Goal: Task Accomplishment & Management: Manage account settings

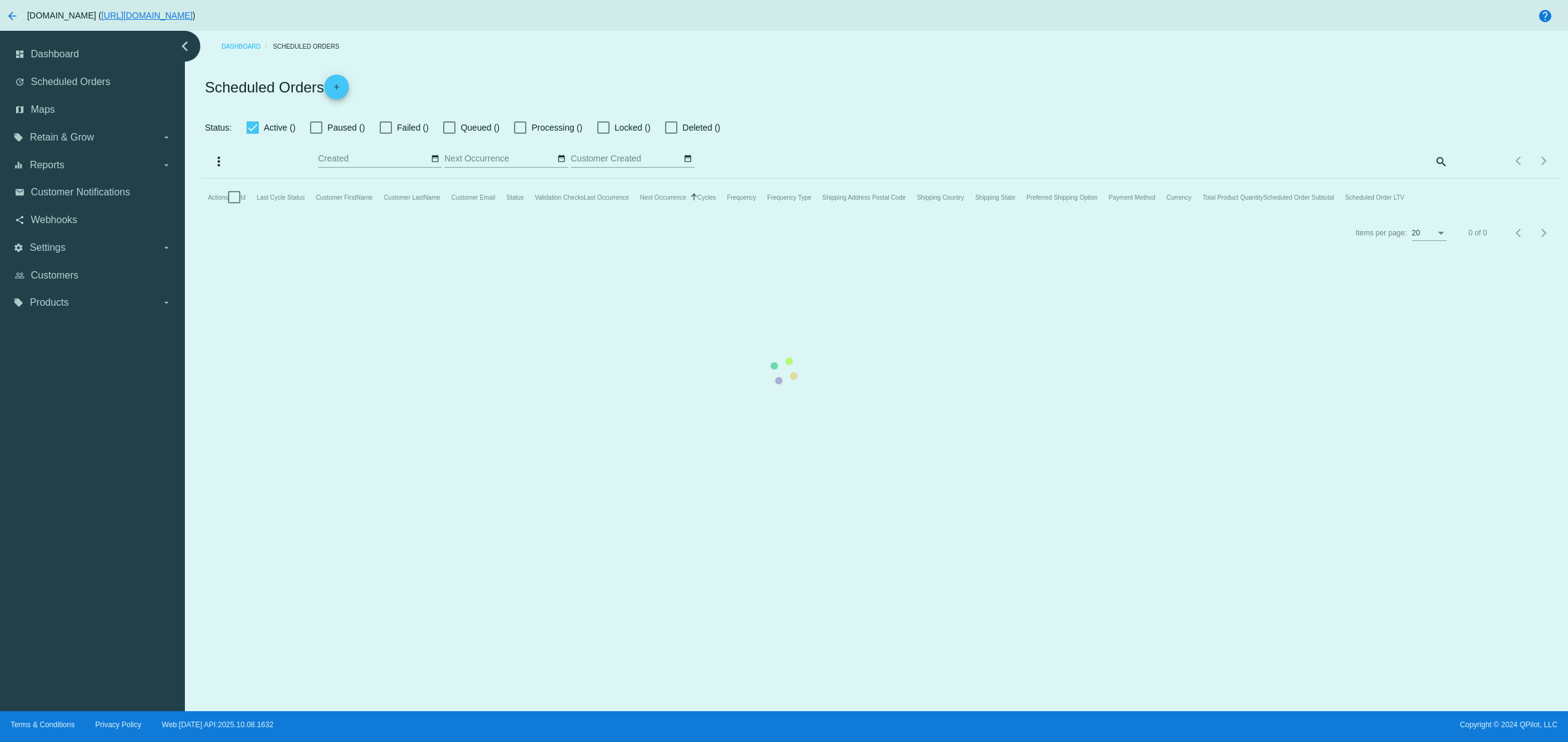
checkbox input "false"
checkbox input "true"
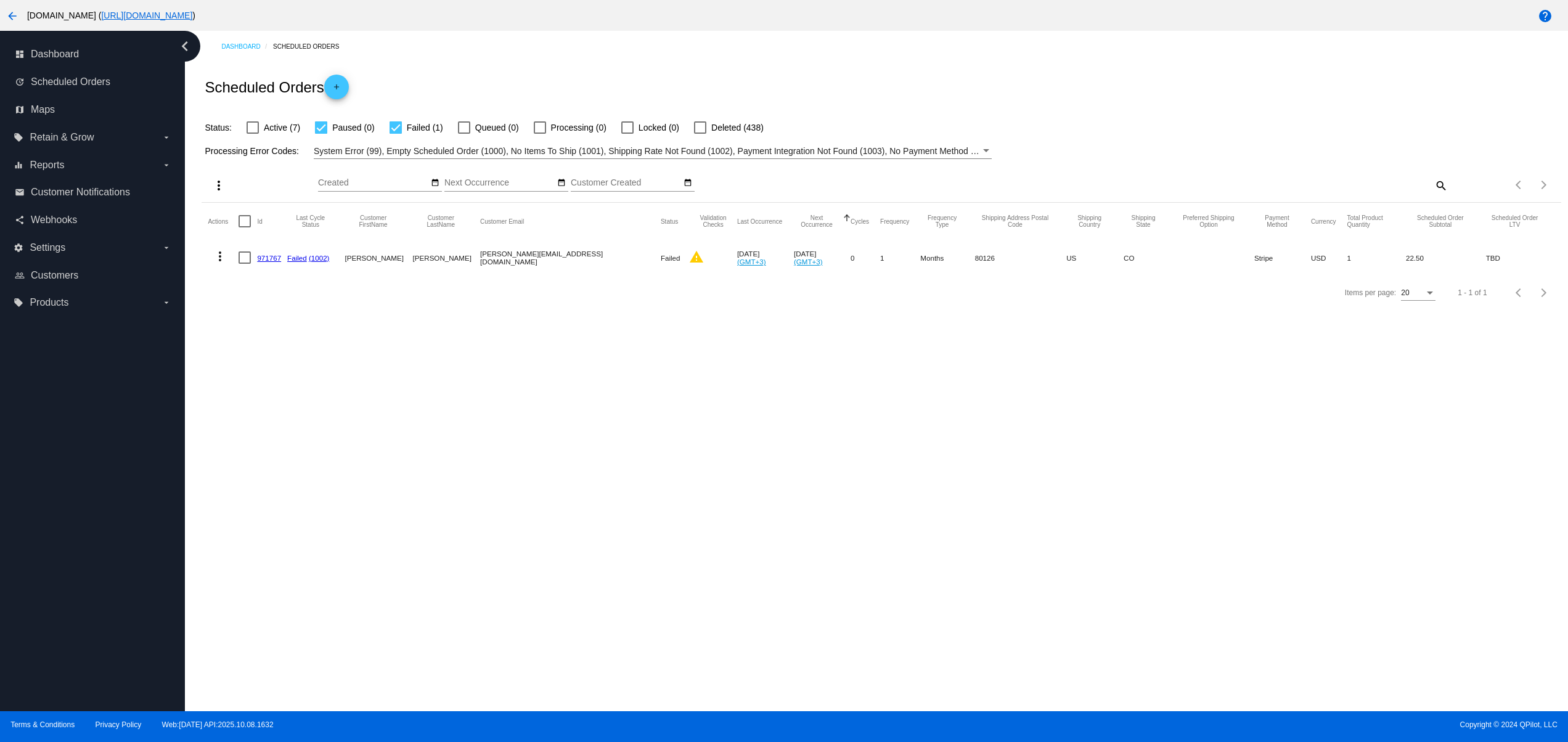
click at [5, 10] on mat-icon "arrow_back" at bounding box center [12, 16] width 15 height 15
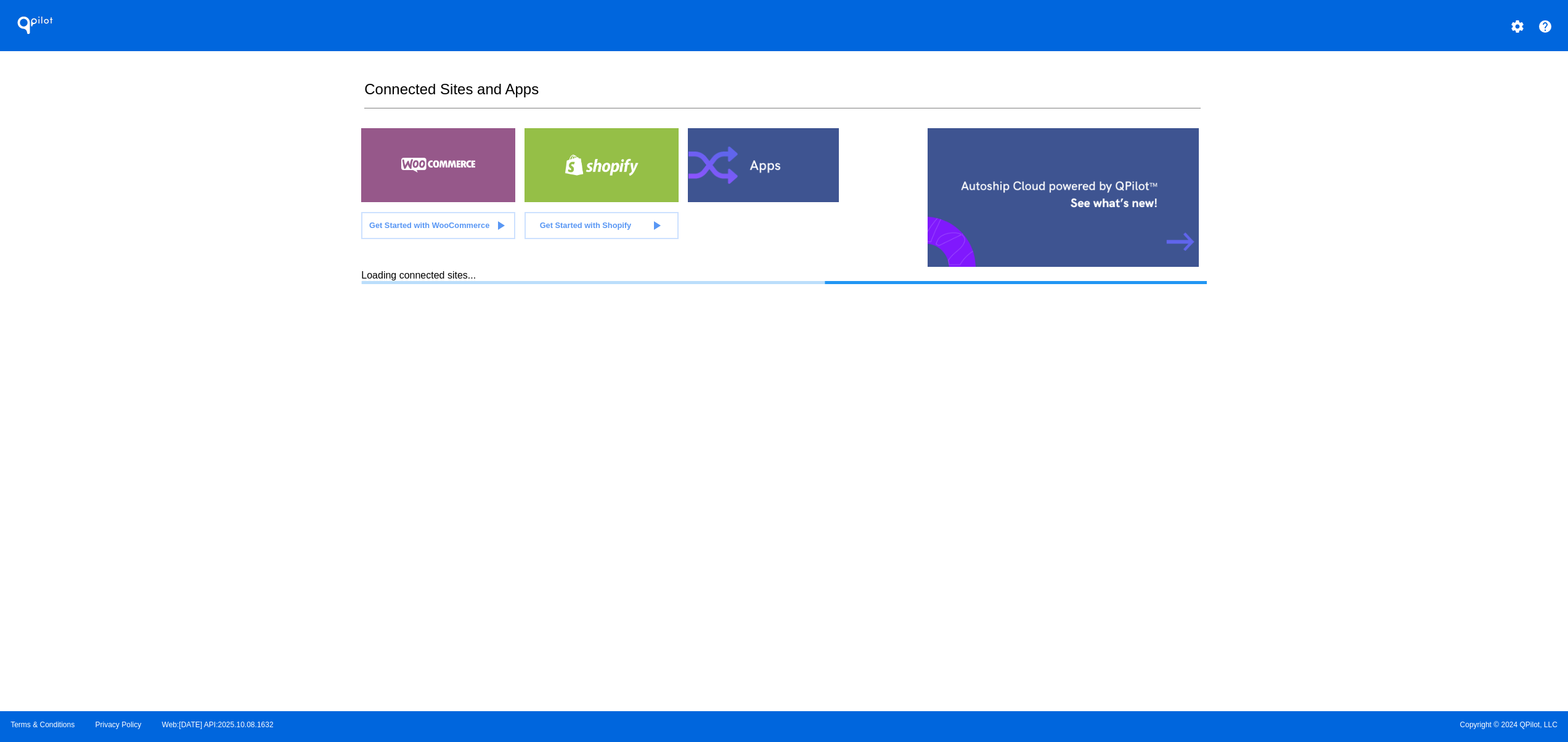
click at [932, 531] on section "Connected Sites and Apps Get Started with WooCommerce play_arrow Get Started wi…" at bounding box center [783, 381] width 845 height 660
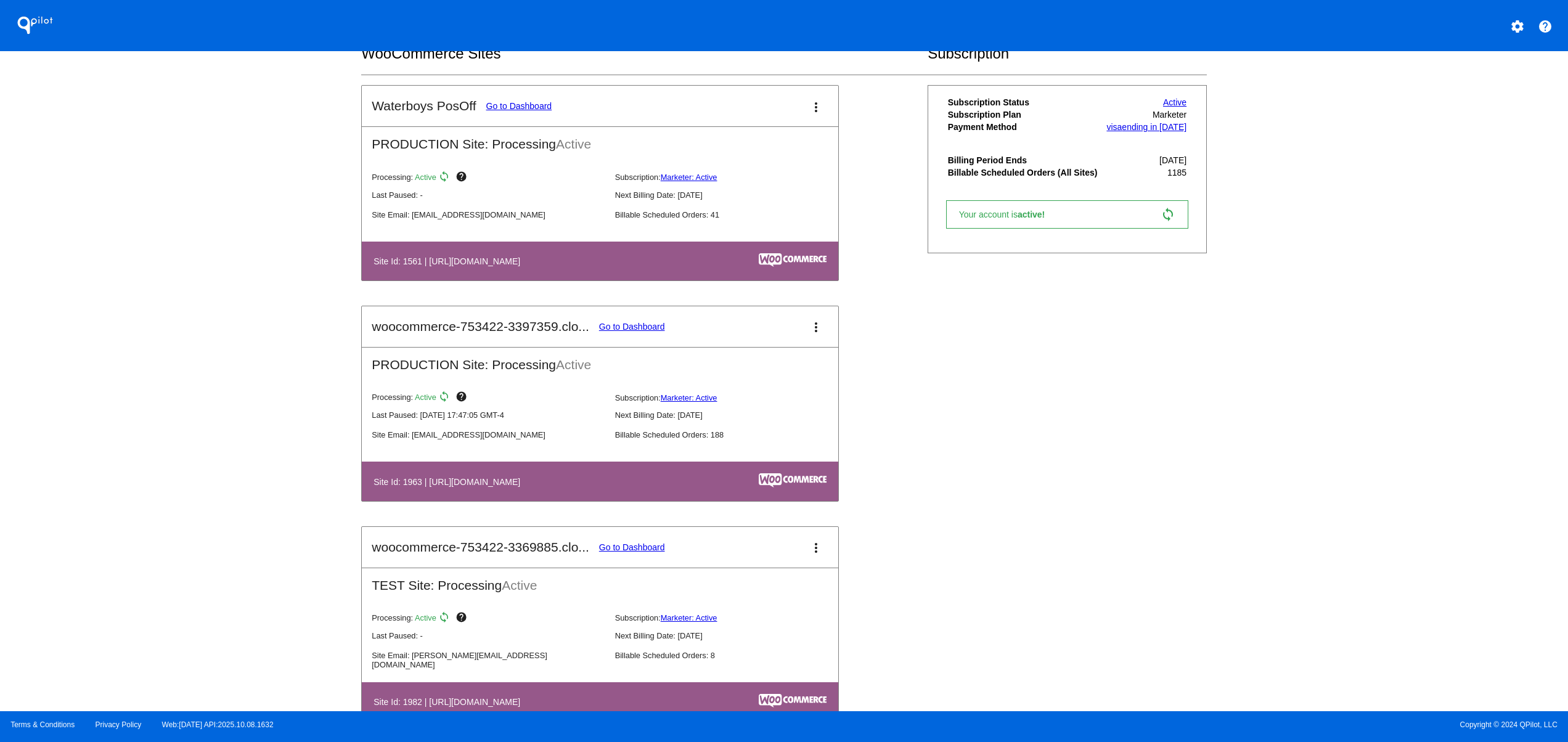
scroll to position [1478, 0]
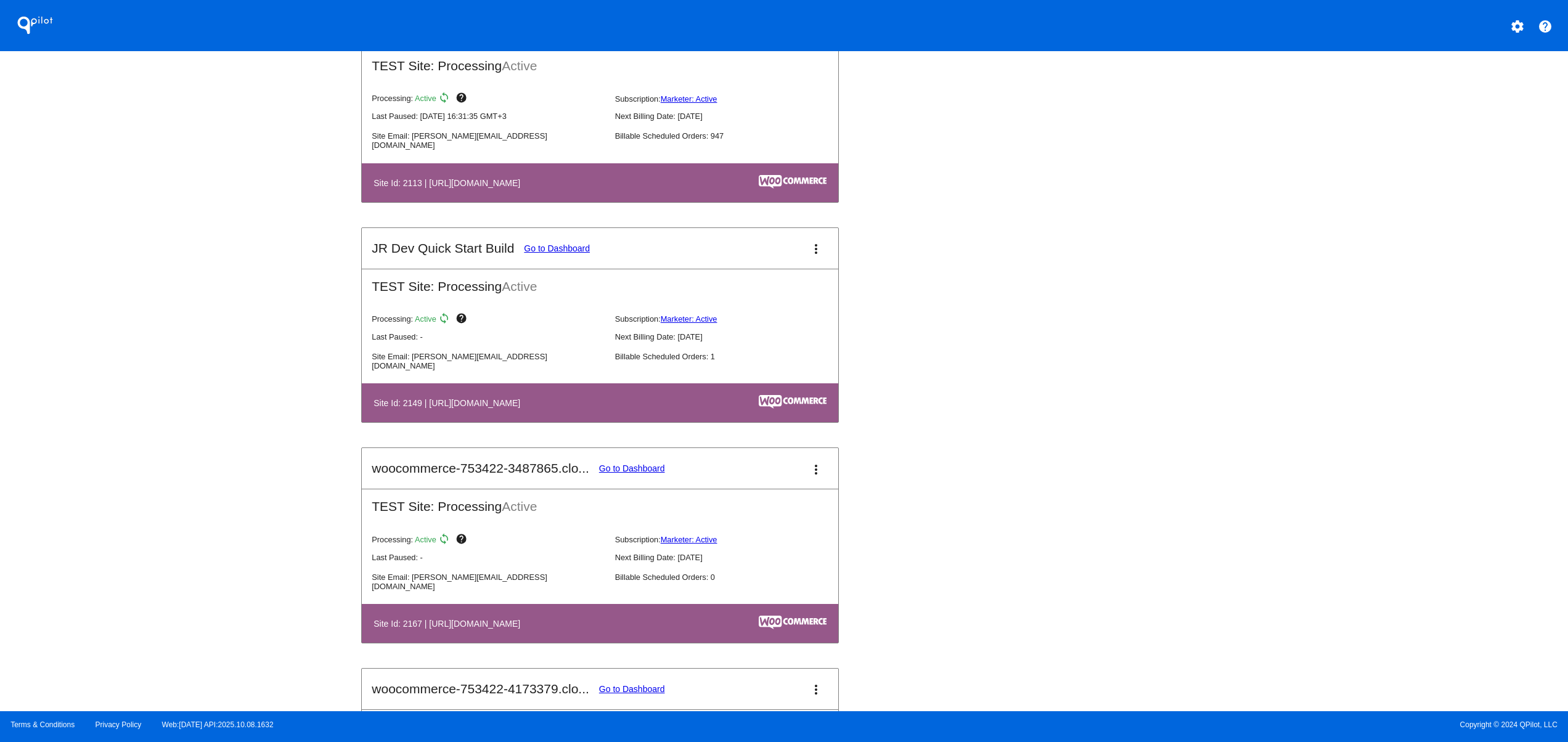
drag, startPoint x: 482, startPoint y: 423, endPoint x: 688, endPoint y: 459, distance: 209.1
click at [578, 435] on app-sites-dashboard-site-card "Waterboys PosOff Go to Dashboard more_vert PRODUCTION Site: Processing Active P…" at bounding box center [600, 214] width 478 height 1738
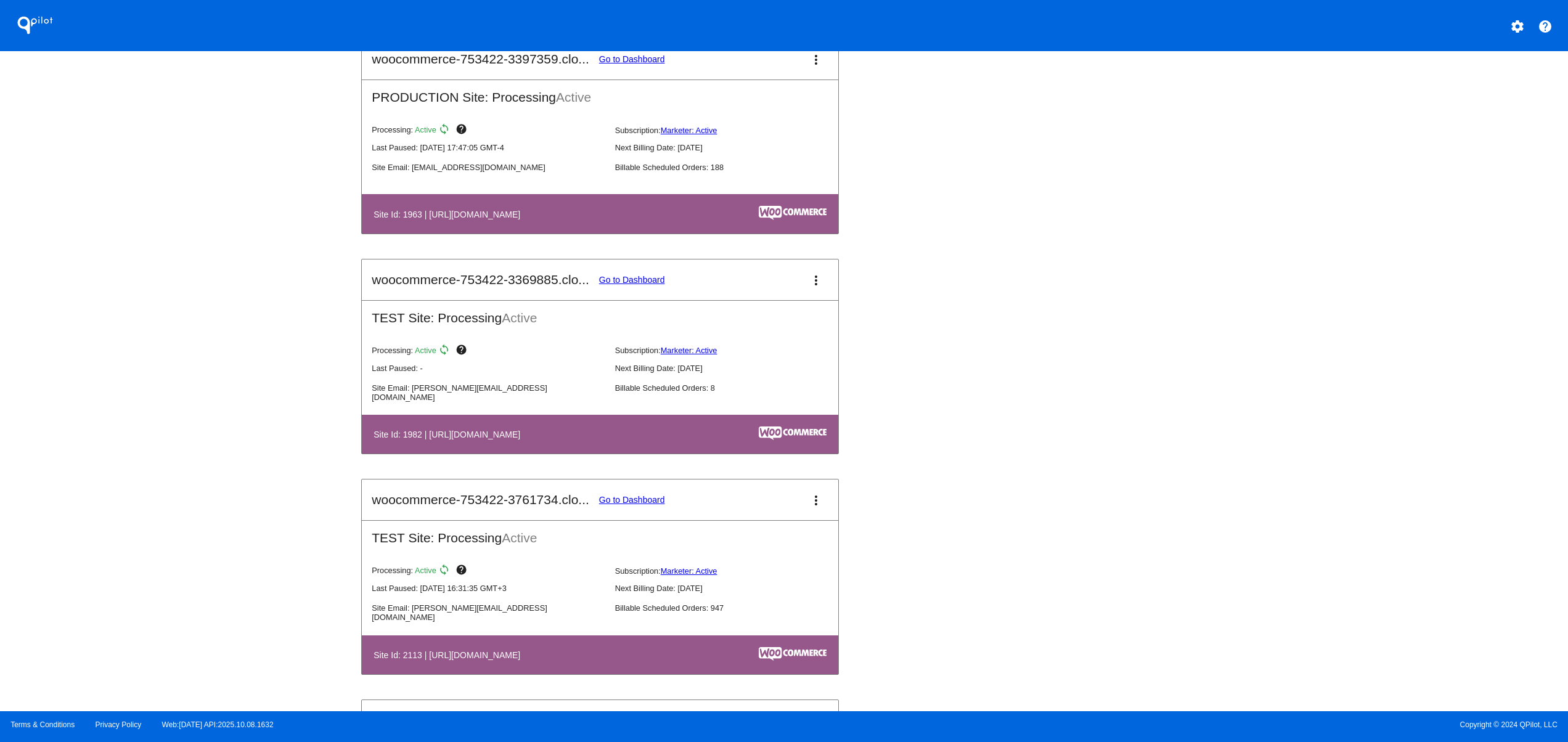
scroll to position [986, 0]
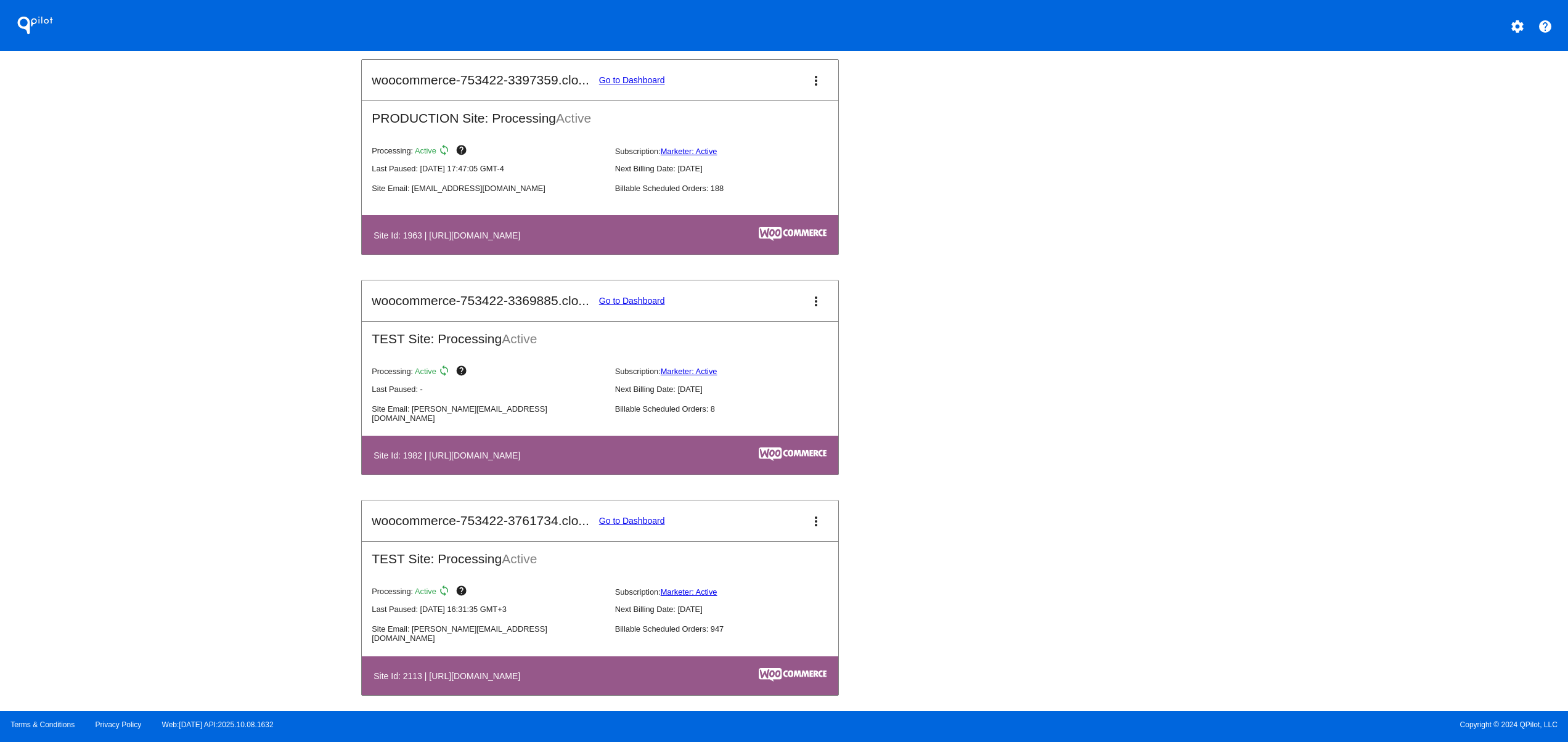
drag, startPoint x: 547, startPoint y: 237, endPoint x: 621, endPoint y: 237, distance: 74.0
click at [526, 237] on h4 "Site Id: 1963 | [URL][DOMAIN_NAME]" at bounding box center [450, 235] width 153 height 10
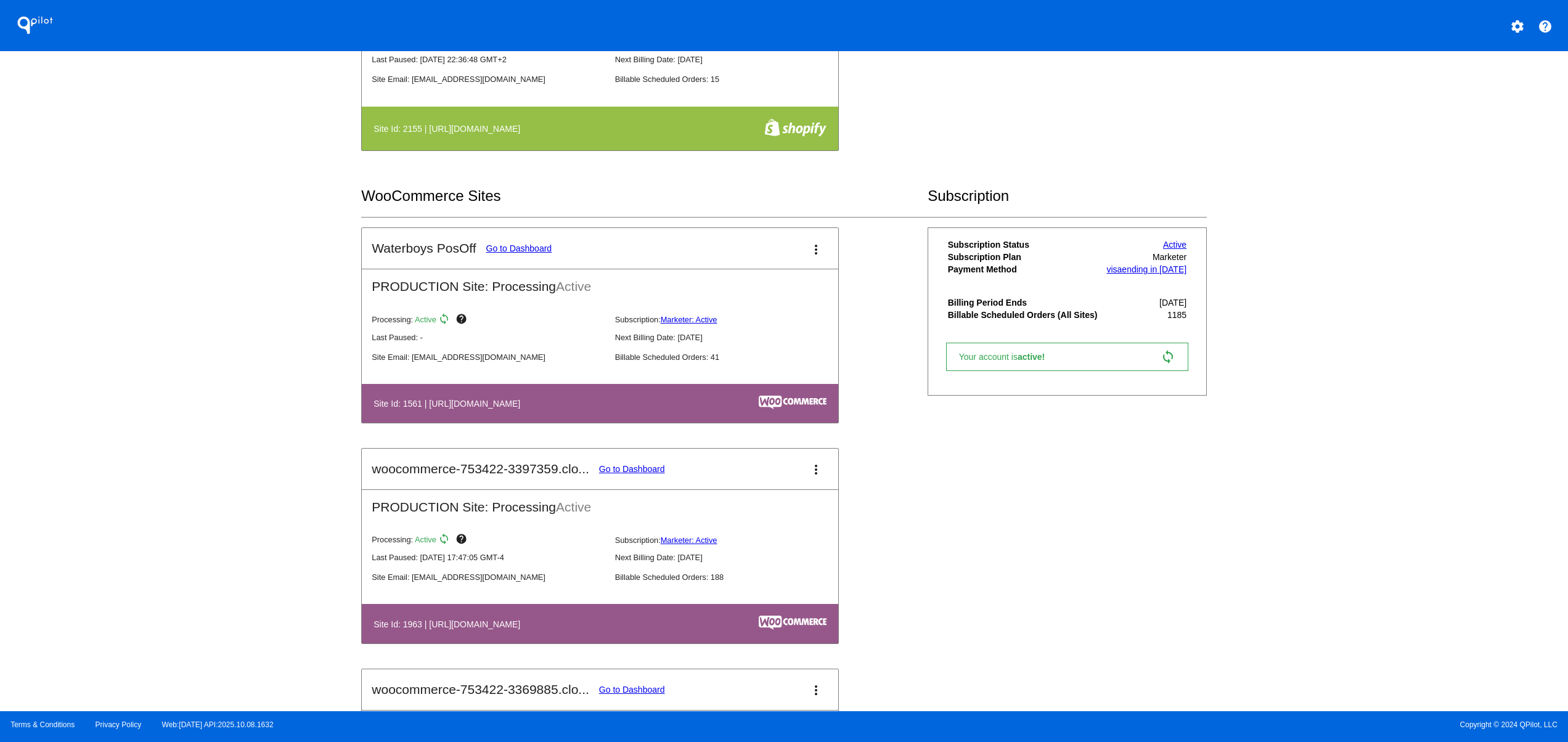
scroll to position [0, 0]
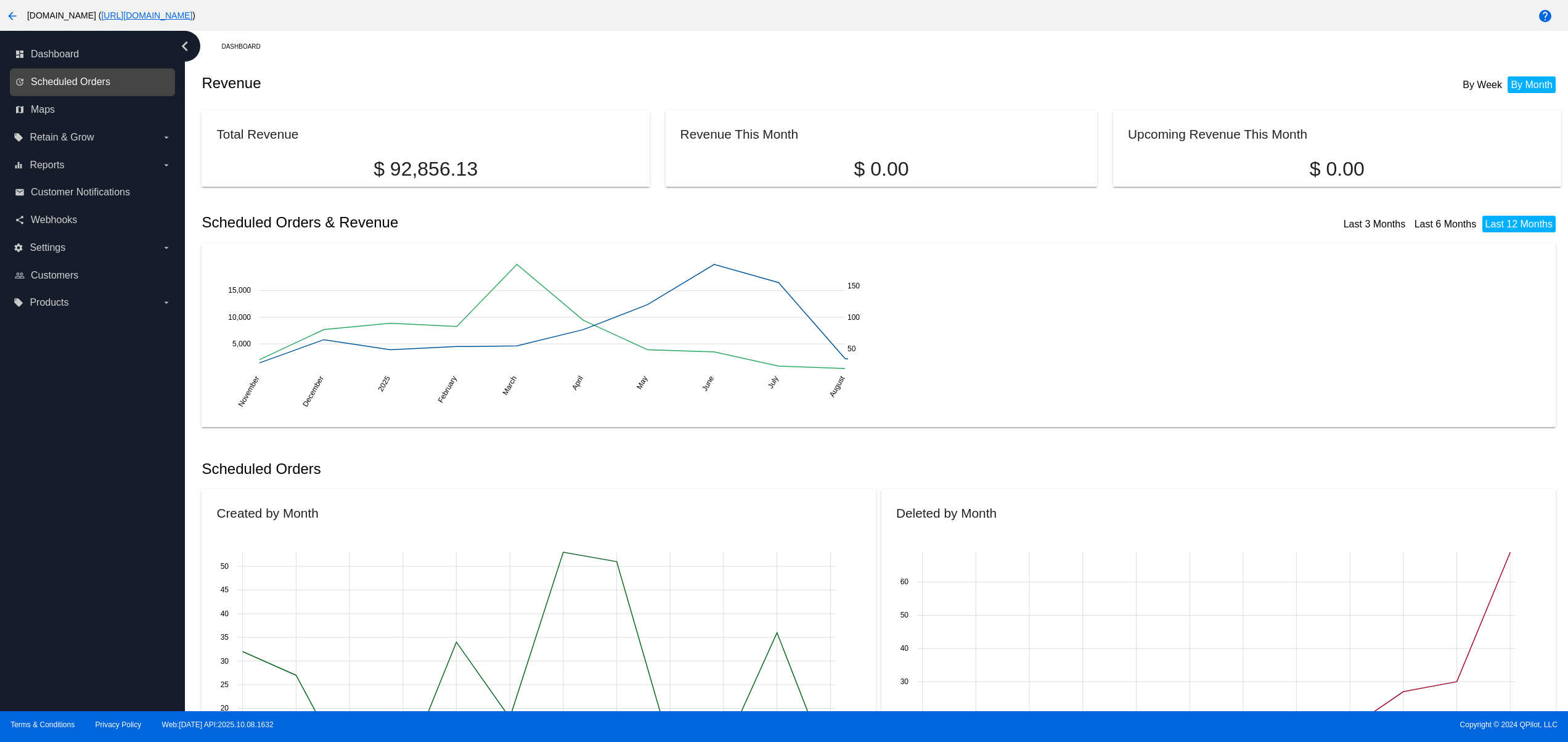
click at [78, 86] on span "Scheduled Orders" at bounding box center [71, 82] width 80 height 11
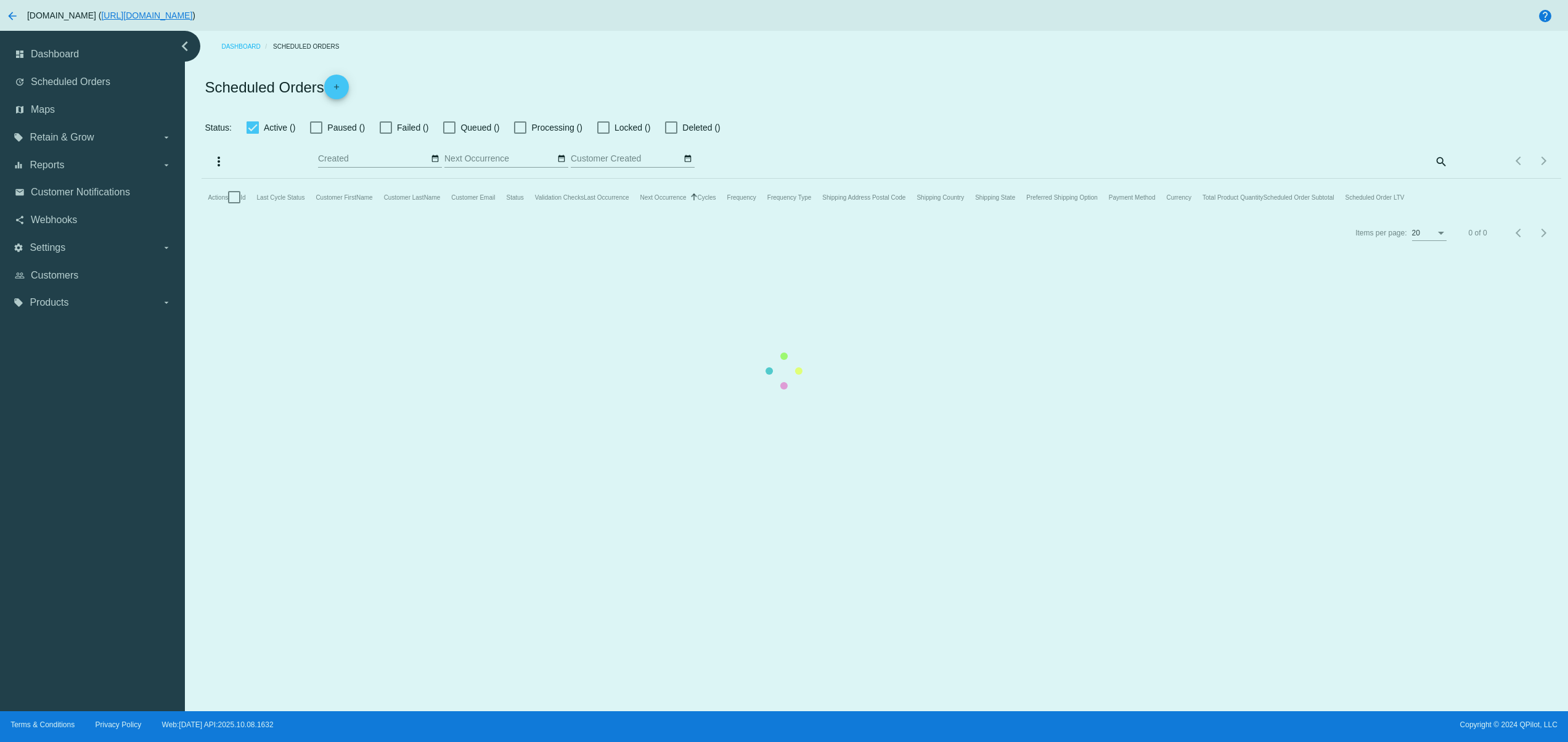
checkbox input "false"
checkbox input "true"
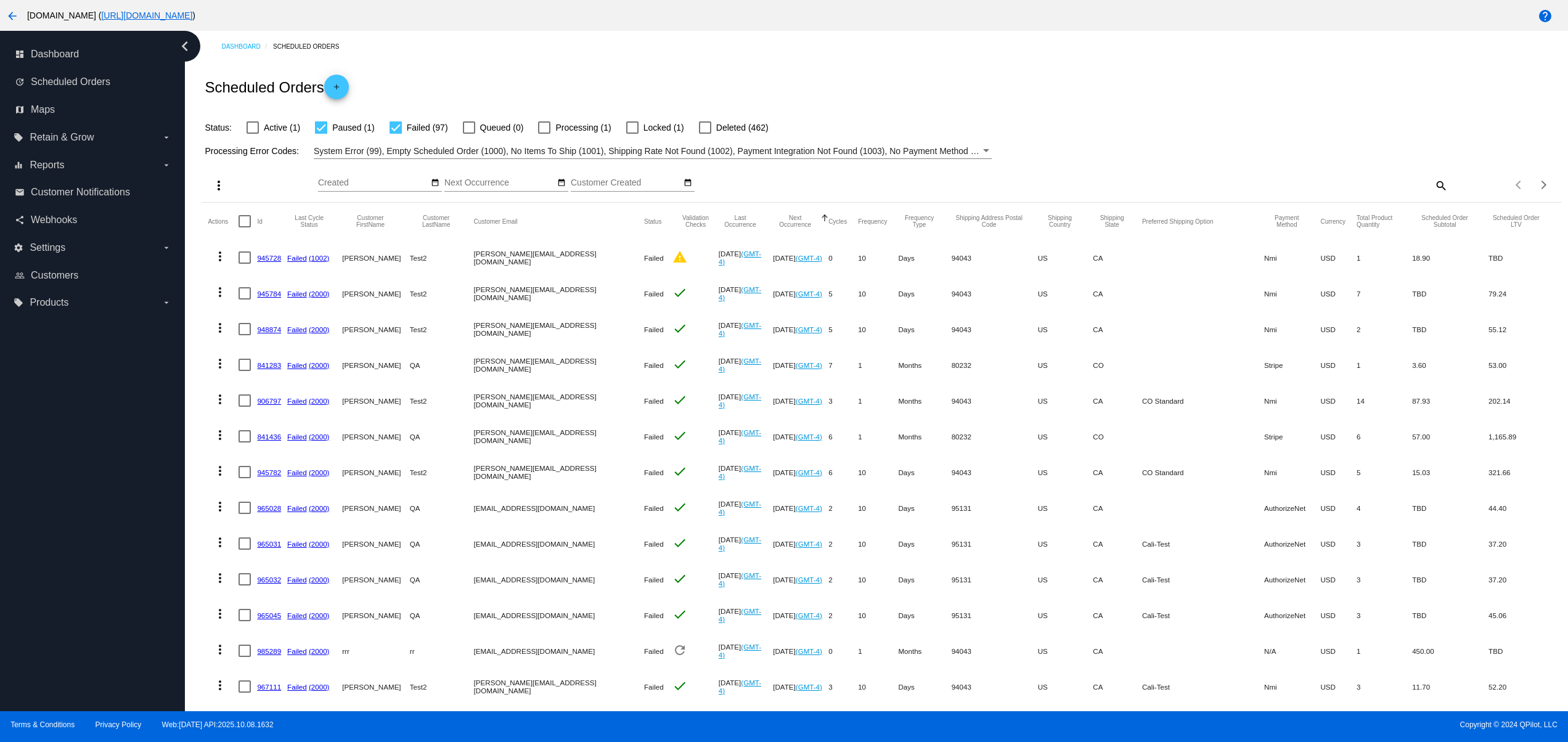
click at [1154, 136] on div "Processing Error Codes: System Error (99), Empty Scheduled Order (1000), No Ite…" at bounding box center [880, 147] width 1359 height 24
click at [351, 128] on span "Paused (1)" at bounding box center [353, 127] width 42 height 15
click at [321, 133] on input "Paused (1)" at bounding box center [320, 133] width 1 height 1
checkbox input "false"
click at [392, 130] on div at bounding box center [395, 127] width 12 height 12
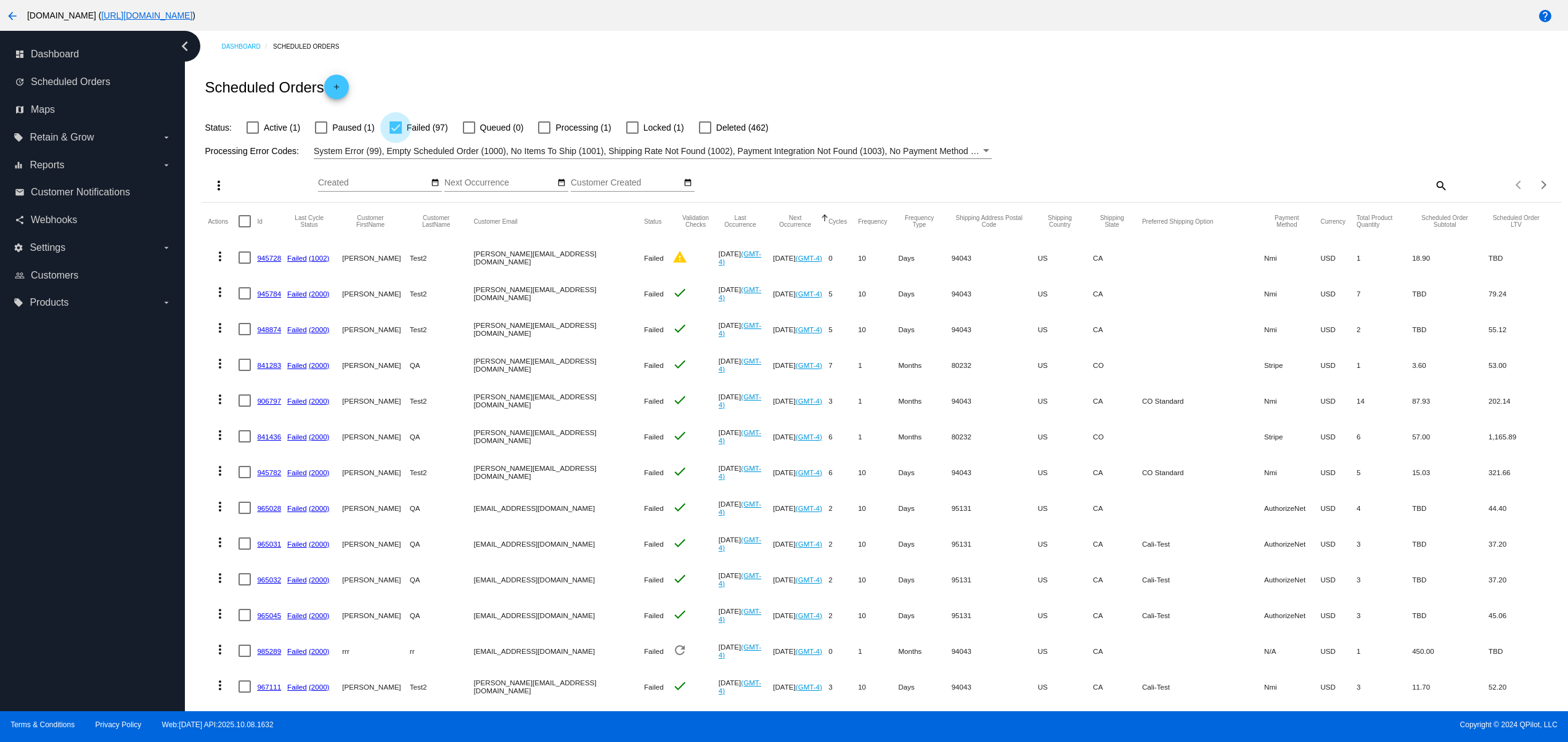
click at [395, 133] on input "Failed (97)" at bounding box center [395, 133] width 1 height 1
checkbox input "false"
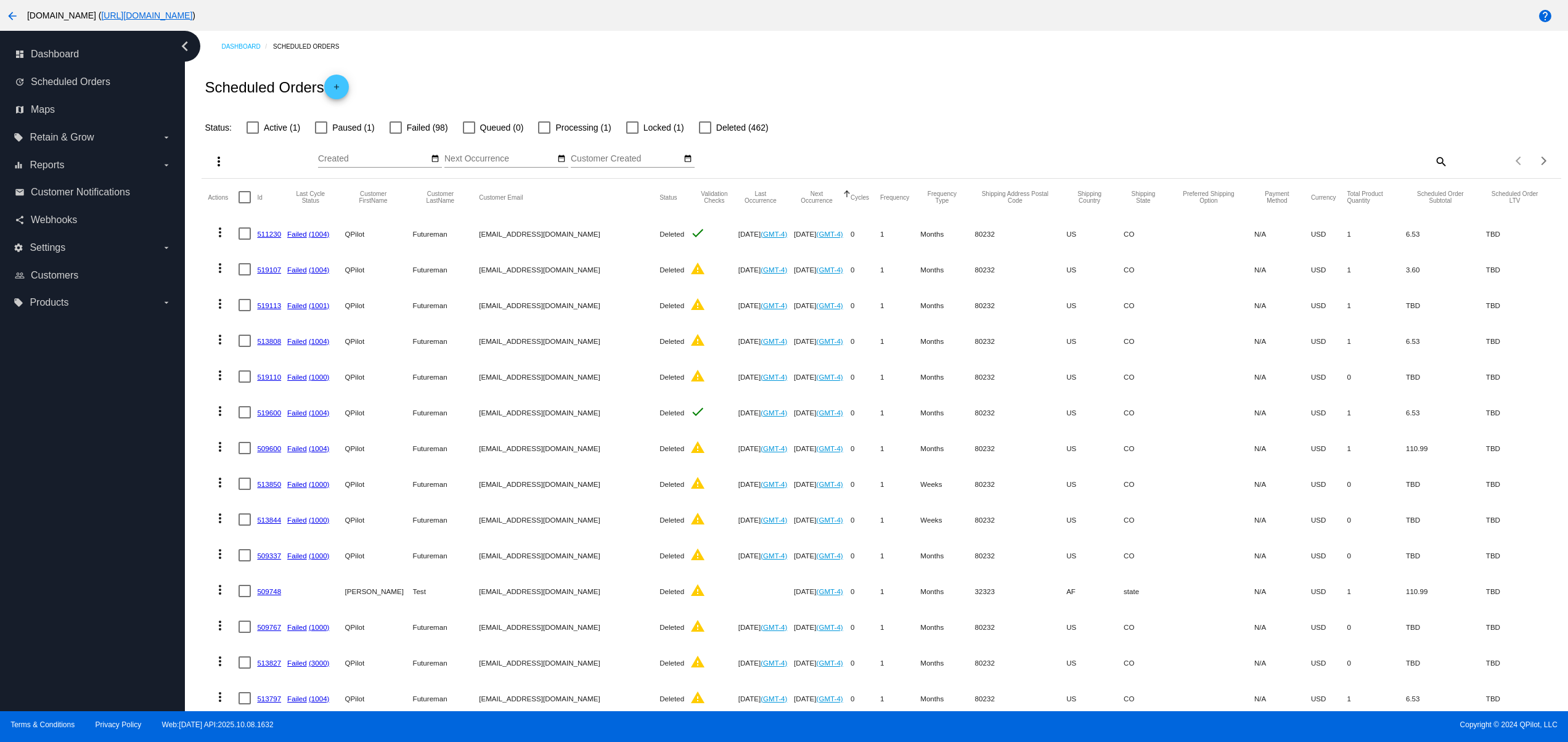
click at [491, 65] on div "Scheduled Orders add" at bounding box center [880, 87] width 1359 height 49
click at [1088, 97] on div "Scheduled Orders add" at bounding box center [880, 87] width 1359 height 49
click at [428, 77] on div "Scheduled Orders add" at bounding box center [880, 87] width 1359 height 49
click at [444, 161] on input "Next Occurrence" at bounding box center [499, 159] width 111 height 10
click at [565, 82] on div "Scheduled Orders add" at bounding box center [880, 87] width 1359 height 49
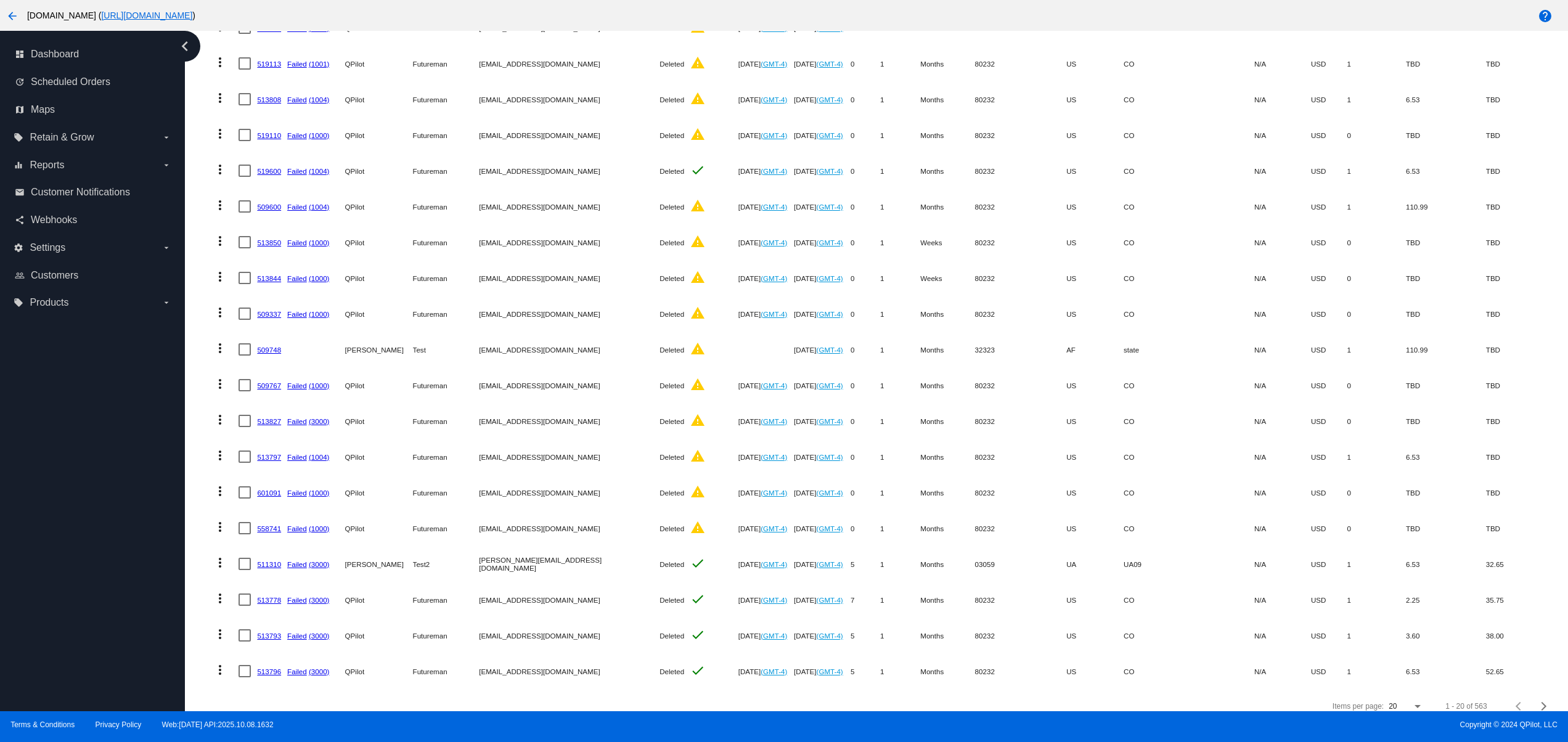
scroll to position [273, 0]
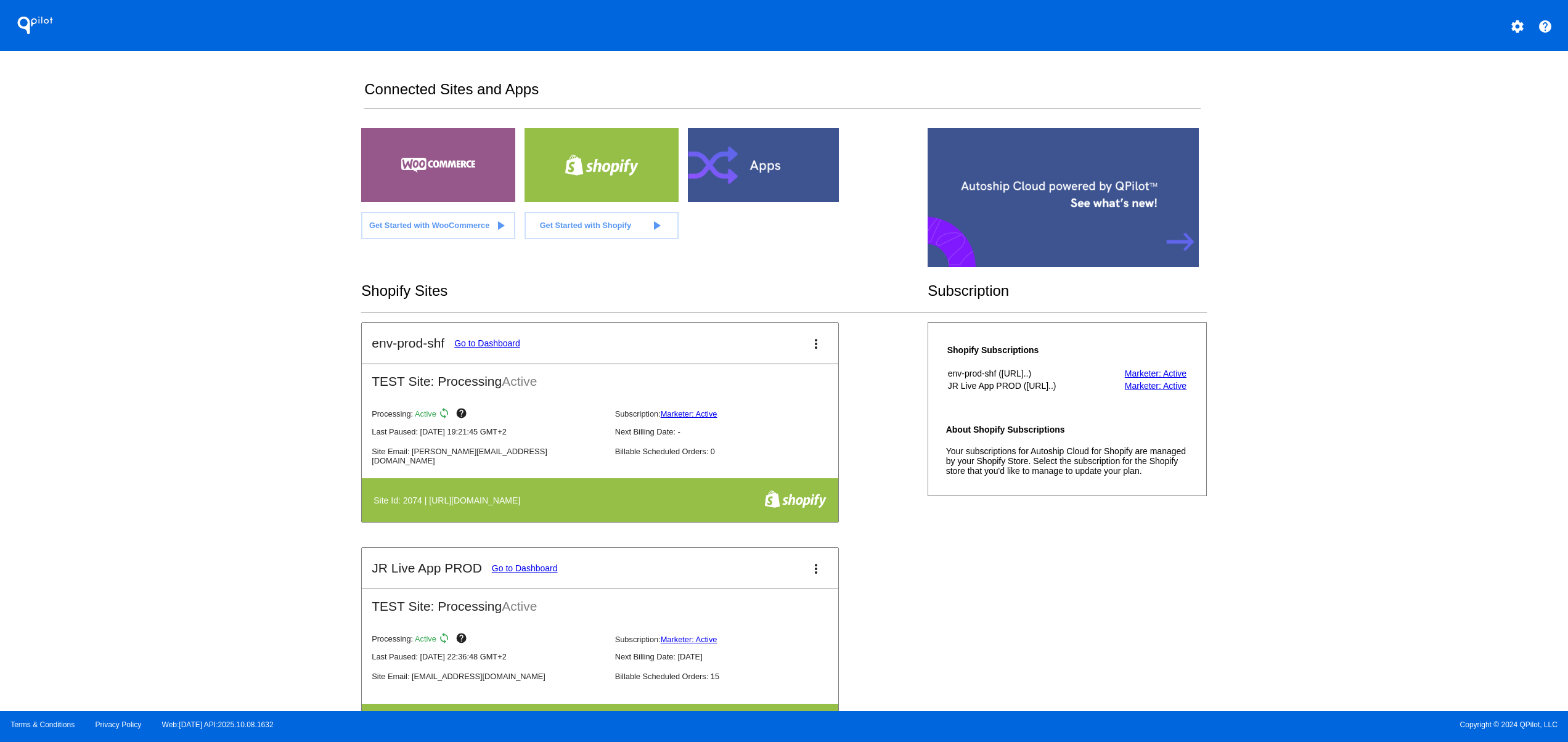
click at [1302, 338] on div "QPilot settings help Connected Sites and Apps Get Started with WooCommerce play…" at bounding box center [784, 356] width 1568 height 711
